Goal: Task Accomplishment & Management: Use online tool/utility

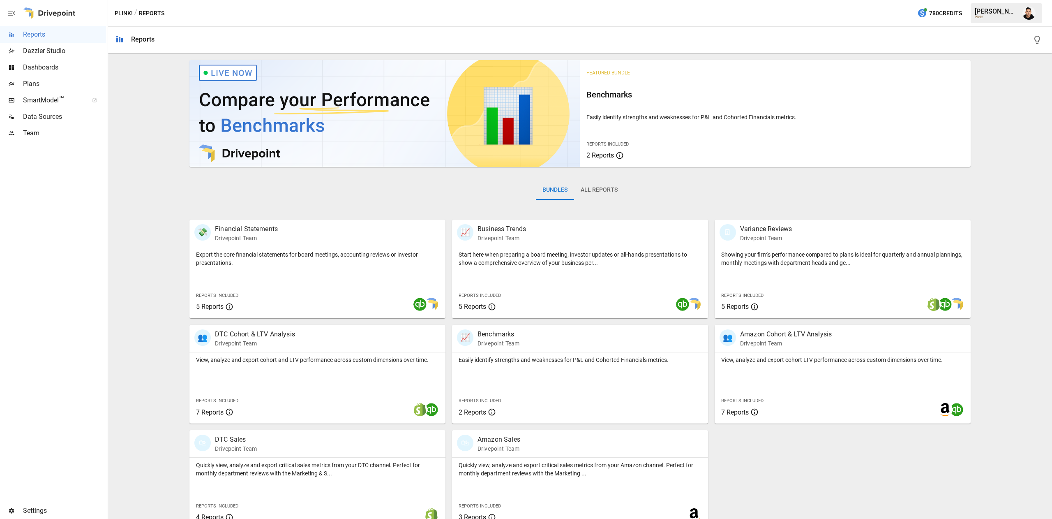
click at [28, 77] on div "Plans" at bounding box center [53, 84] width 106 height 16
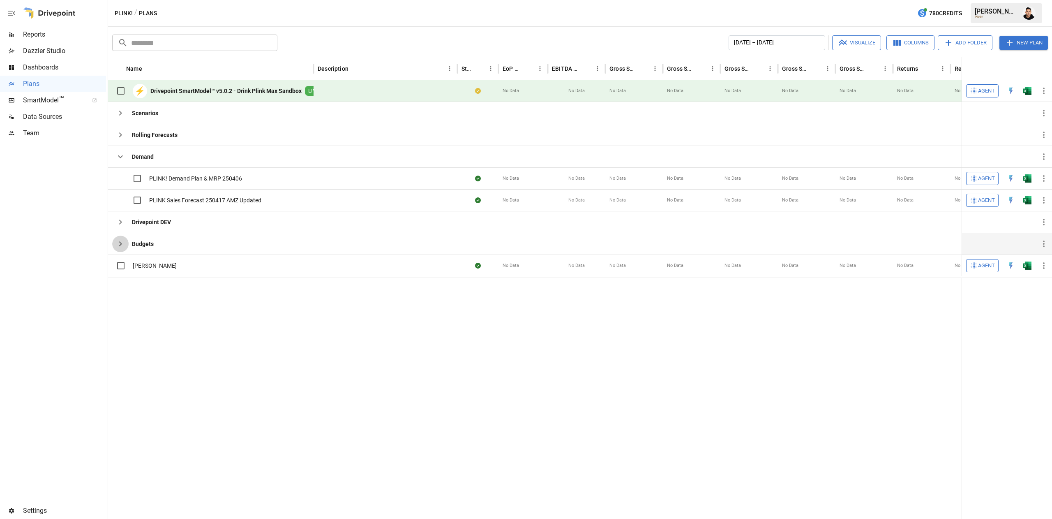
click at [121, 248] on icon "button" at bounding box center [120, 244] width 10 height 10
click at [117, 117] on icon "button" at bounding box center [120, 113] width 10 height 10
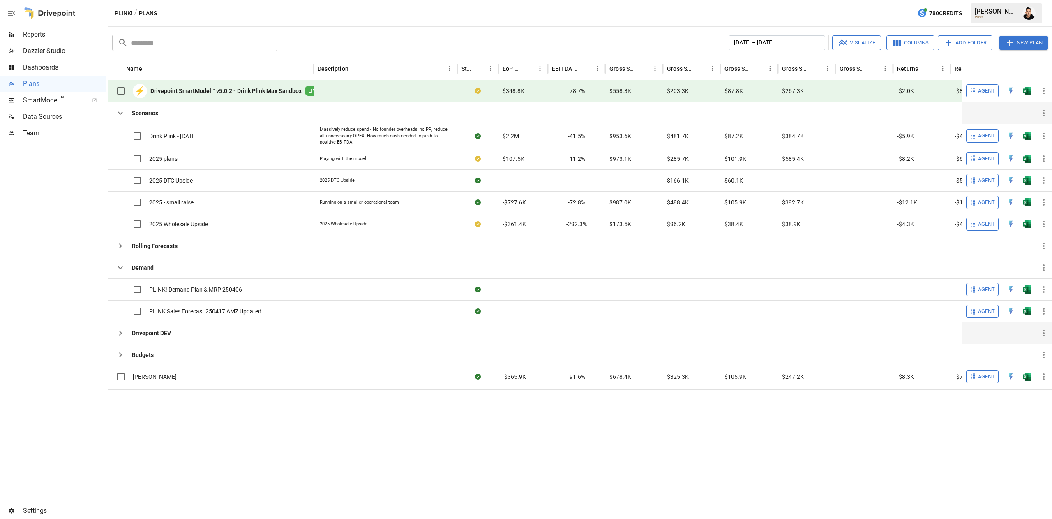
click at [122, 336] on icon "button" at bounding box center [120, 333] width 10 height 10
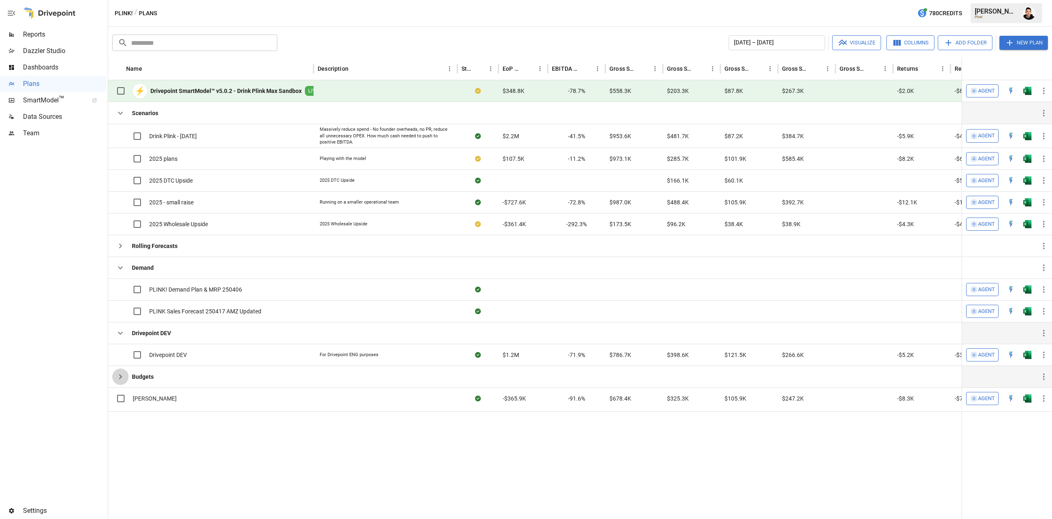
click at [113, 378] on button "button" at bounding box center [120, 376] width 16 height 16
click at [1028, 90] on img "Open in Excel" at bounding box center [1027, 91] width 8 height 8
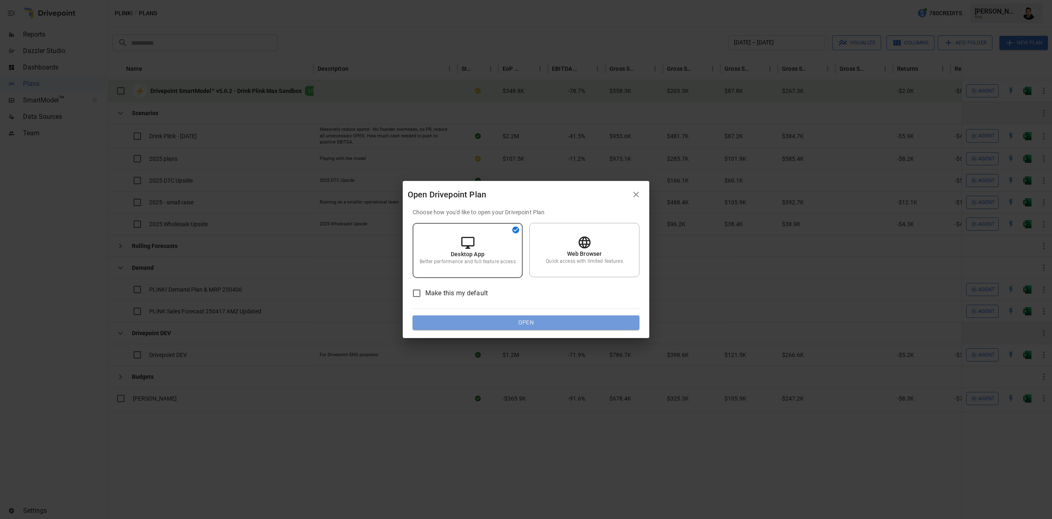
click at [596, 319] on button "Open" at bounding box center [526, 322] width 227 height 15
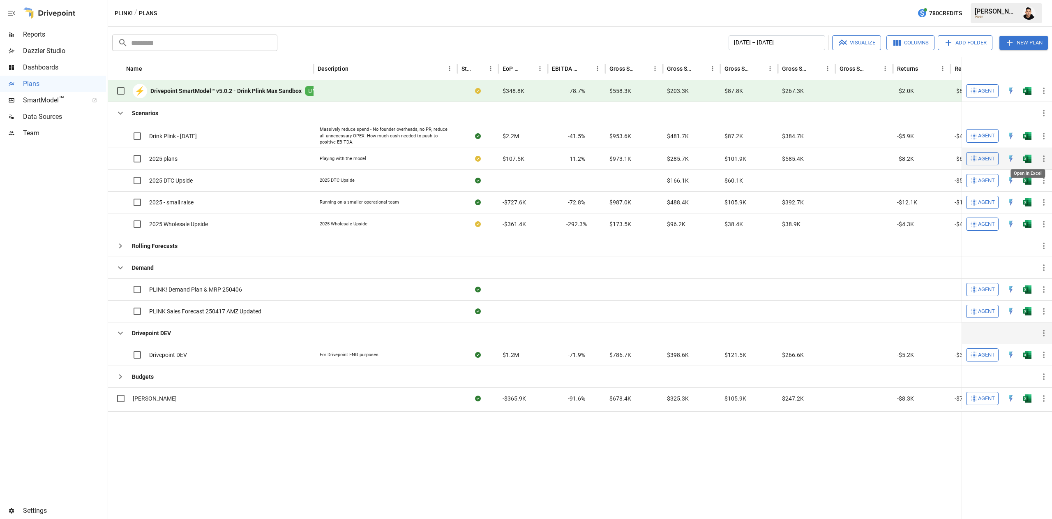
click at [1031, 155] on img "Open in Excel" at bounding box center [1027, 159] width 8 height 8
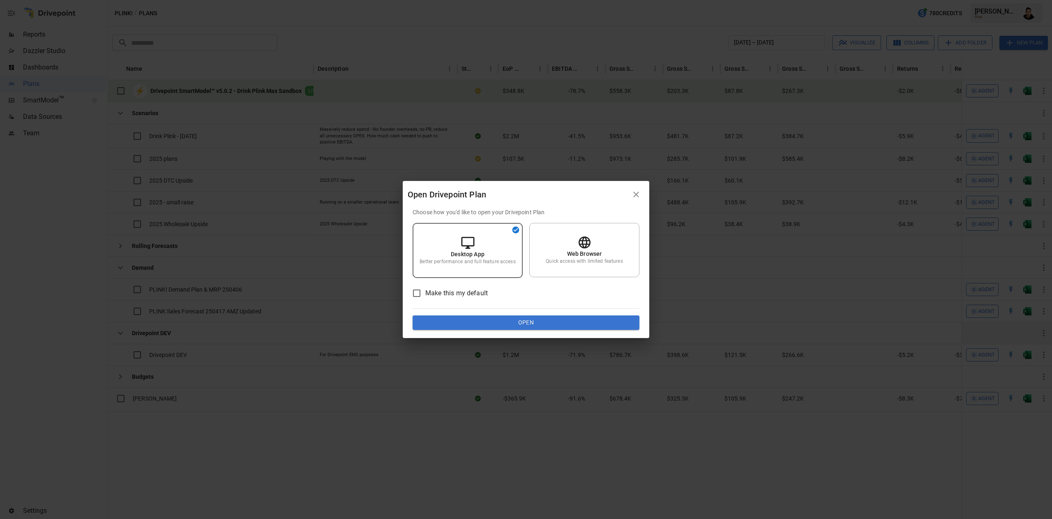
click at [503, 323] on button "Open" at bounding box center [526, 322] width 227 height 15
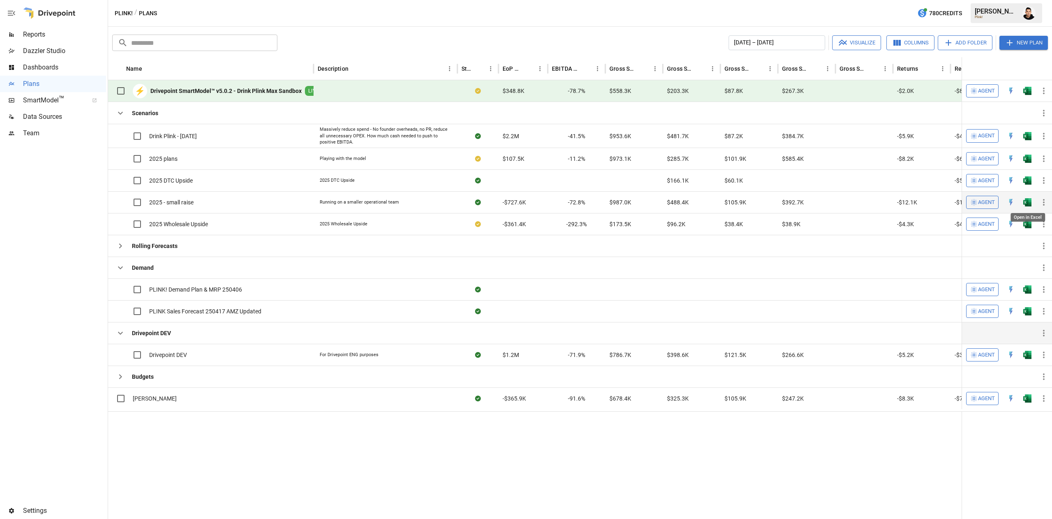
click at [1030, 205] on img "Open in Excel" at bounding box center [1027, 202] width 8 height 8
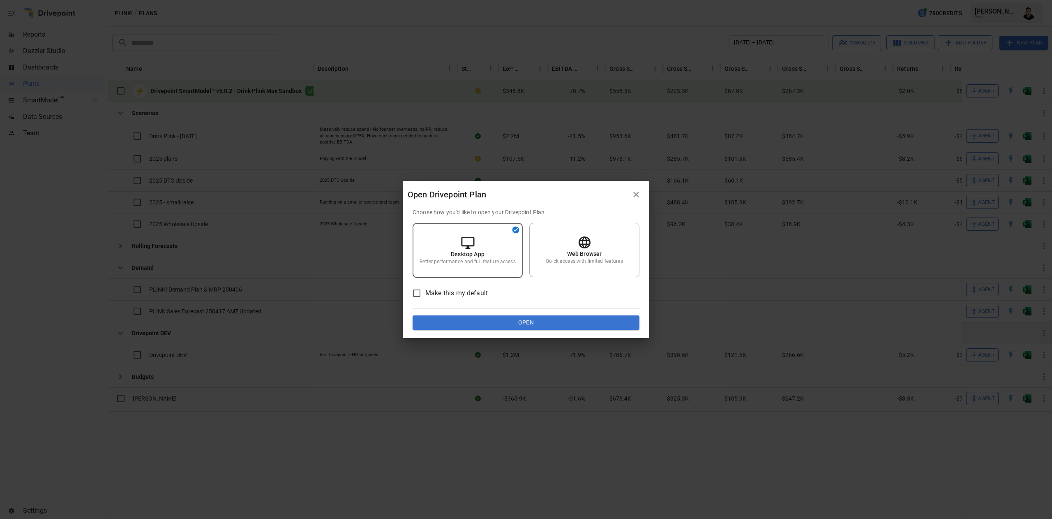
click at [482, 323] on button "Open" at bounding box center [526, 322] width 227 height 15
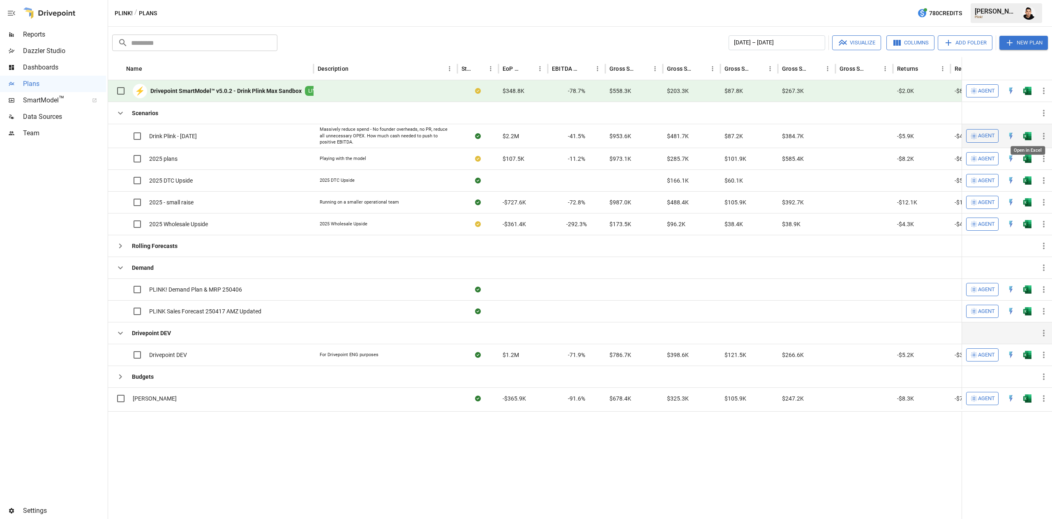
click at [1026, 136] on img "Open in Excel" at bounding box center [1027, 136] width 8 height 8
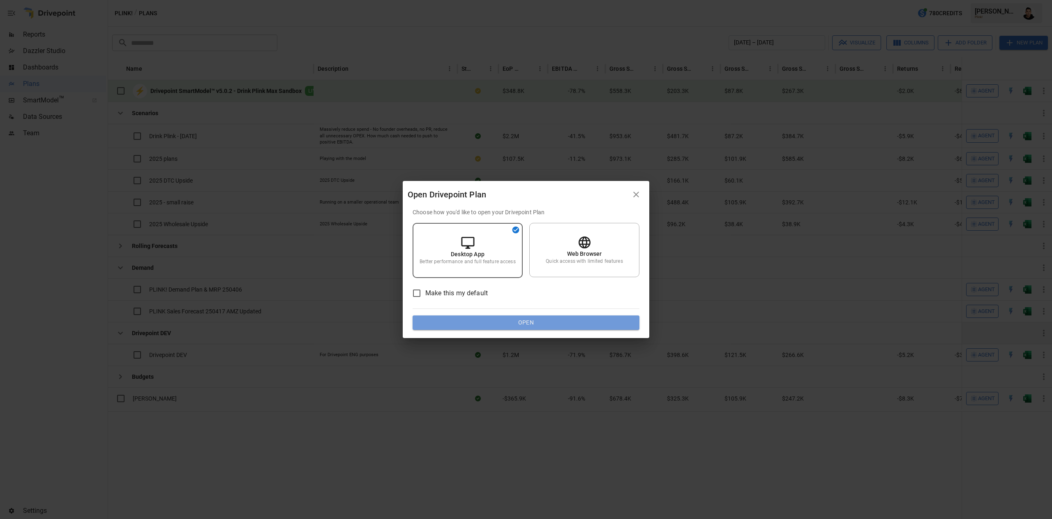
click at [515, 319] on button "Open" at bounding box center [526, 322] width 227 height 15
